Goal: Task Accomplishment & Management: Manage account settings

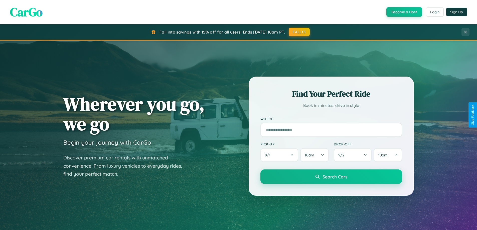
scroll to position [964, 0]
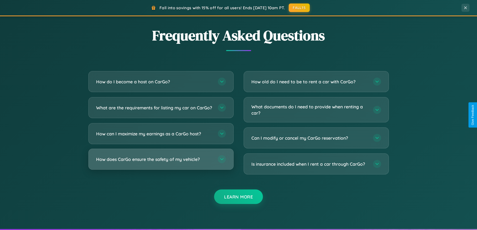
click at [161, 163] on h3 "How does CarGo ensure the safety of my vehicle?" at bounding box center [154, 159] width 117 height 6
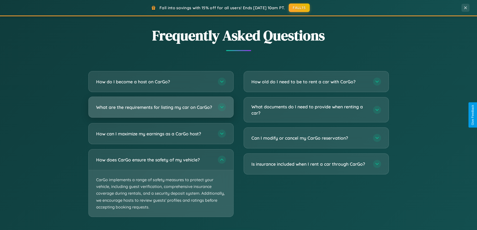
click at [161, 109] on h3 "What are the requirements for listing my car on CarGo?" at bounding box center [154, 107] width 117 height 6
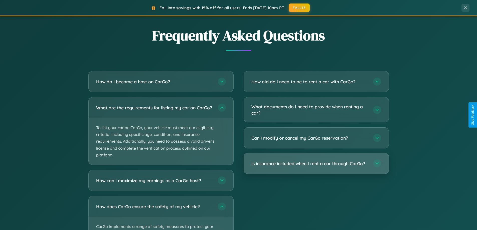
click at [316, 164] on h3 "Is insurance included when I rent a car through CarGo?" at bounding box center [309, 164] width 117 height 6
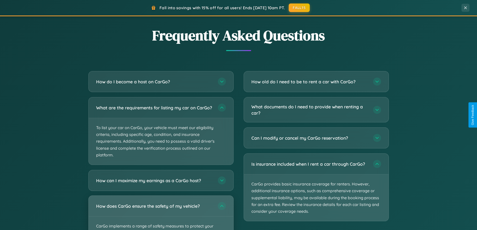
click at [161, 215] on div "How does CarGo ensure the safety of my vehicle?" at bounding box center [161, 206] width 145 height 21
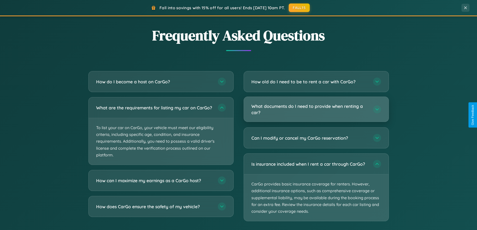
click at [316, 110] on h3 "What documents do I need to provide when renting a car?" at bounding box center [309, 109] width 117 height 12
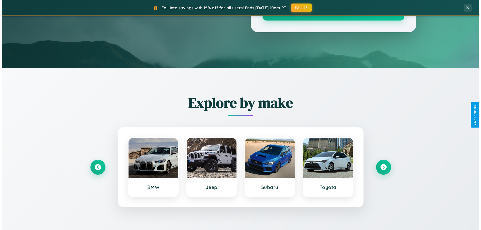
scroll to position [0, 0]
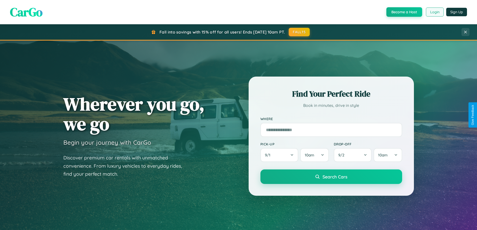
click at [434, 12] on button "Login" at bounding box center [435, 12] width 18 height 9
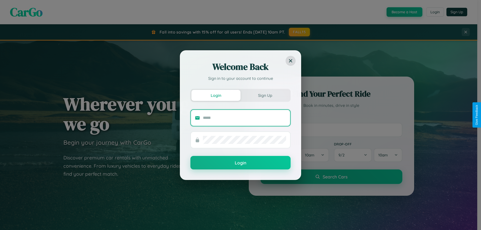
click at [244, 118] on input "text" at bounding box center [244, 118] width 83 height 8
type input "**********"
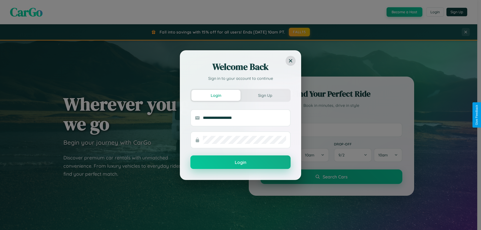
click at [240, 163] on button "Login" at bounding box center [240, 163] width 100 height 14
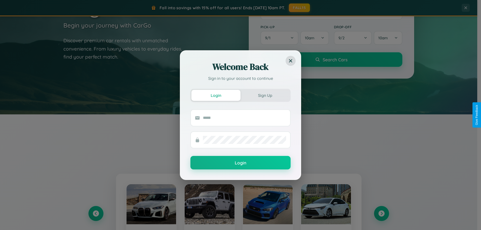
scroll to position [216, 0]
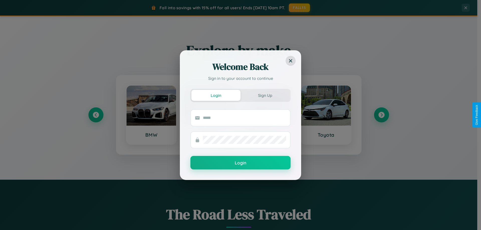
click at [381, 115] on div "Welcome Back Sign in to your account to continue Login Sign Up Login" at bounding box center [240, 115] width 481 height 230
click at [96, 115] on div "Welcome Back Sign in to your account to continue Login Sign Up Login" at bounding box center [240, 115] width 481 height 230
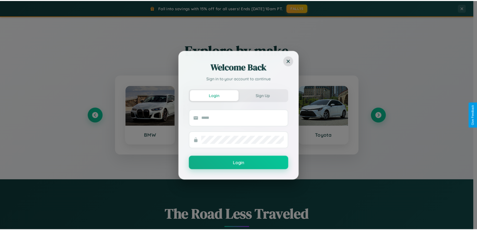
scroll to position [0, 0]
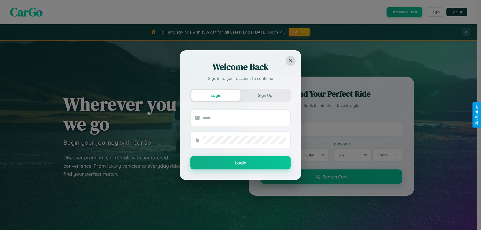
click at [404, 12] on div "Welcome Back Sign in to your account to continue Login Sign Up Login" at bounding box center [240, 115] width 481 height 230
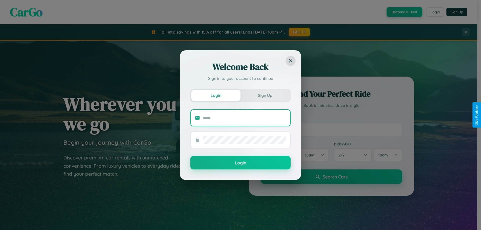
click at [244, 118] on input "text" at bounding box center [244, 118] width 83 height 8
type input "**********"
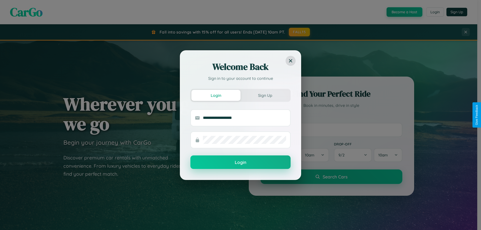
click at [240, 163] on button "Login" at bounding box center [240, 163] width 100 height 14
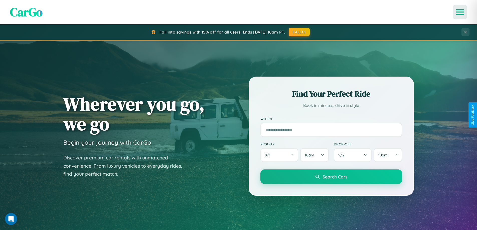
click at [460, 12] on icon "Open menu" at bounding box center [460, 12] width 7 height 5
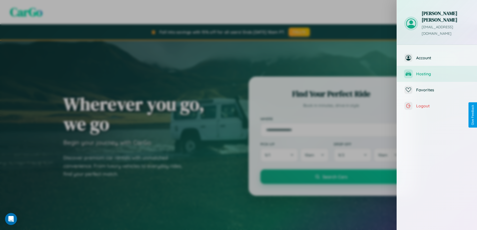
click at [437, 71] on span "Hosting" at bounding box center [442, 73] width 53 height 5
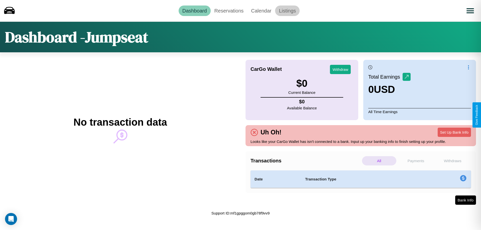
click at [287, 11] on link "Listings" at bounding box center [287, 11] width 25 height 11
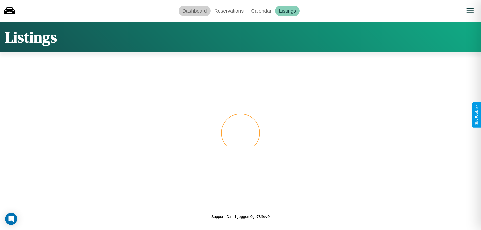
click at [194, 11] on link "Dashboard" at bounding box center [195, 11] width 32 height 11
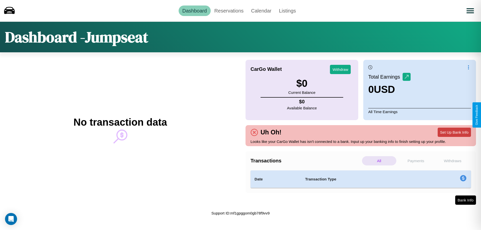
click at [454, 132] on button "Set Up Bank Info" at bounding box center [453, 132] width 33 height 9
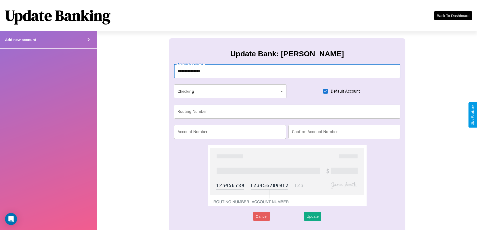
type input "**********"
click at [287, 112] on input "Routing Number" at bounding box center [287, 112] width 227 height 14
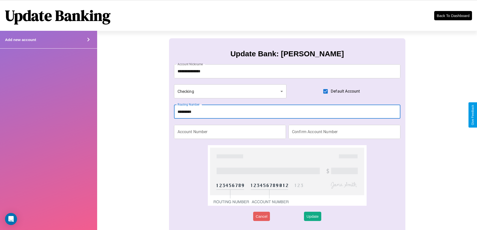
type input "*********"
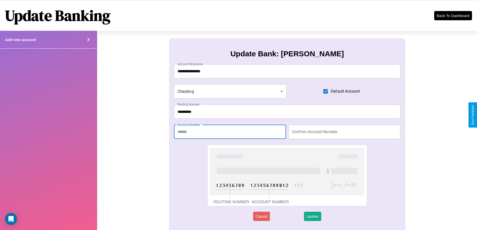
click at [230, 132] on input "Account Number" at bounding box center [230, 132] width 112 height 14
type input "********"
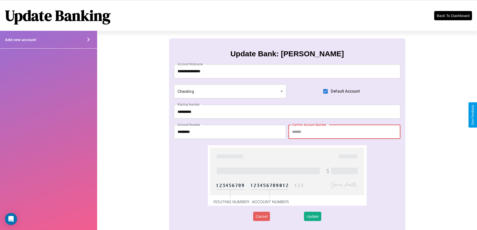
click at [344, 132] on input "Confirm Account Number" at bounding box center [344, 132] width 112 height 14
type input "********"
